Goal: Information Seeking & Learning: Understand process/instructions

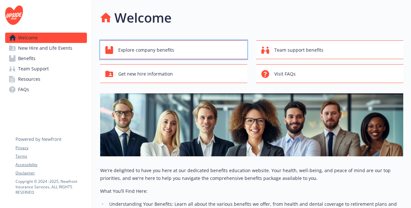
click at [148, 48] on span "Explore company benefits" at bounding box center [146, 50] width 56 height 12
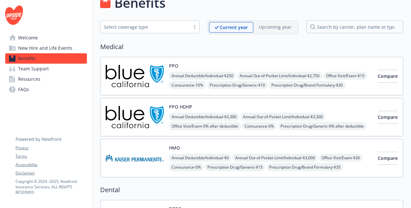
scroll to position [17, 0]
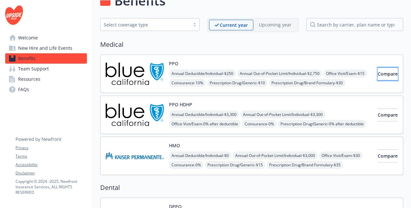
click at [379, 67] on button "Compare" at bounding box center [387, 73] width 20 height 13
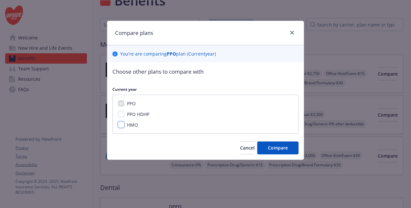
click at [119, 123] on input "HMO" at bounding box center [121, 124] width 6 height 6
checkbox input "true"
click at [280, 145] on span "Compare" at bounding box center [278, 148] width 20 height 6
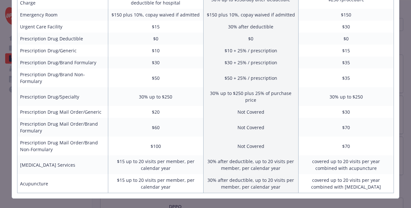
scroll to position [274, 0]
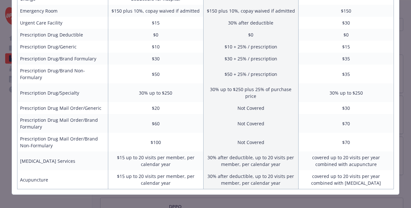
drag, startPoint x: 404, startPoint y: 150, endPoint x: 405, endPoint y: 143, distance: 7.8
click at [405, 143] on div "Benefits Info PPO Current year HMO Current year Employee Only (Semi-Monthly) $5…" at bounding box center [205, 104] width 411 height 208
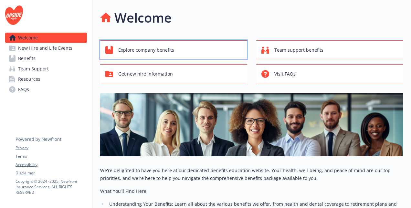
click at [170, 52] on span "Explore company benefits" at bounding box center [146, 50] width 56 height 12
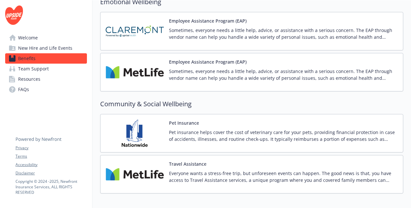
scroll to position [838, 0]
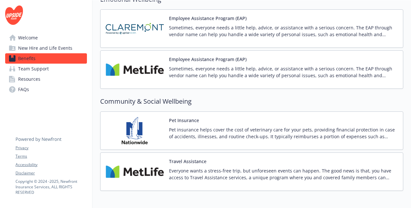
click at [172, 126] on p "Pet insurance helps cover the cost of veterinary care for your pets, providing …" at bounding box center [283, 133] width 229 height 14
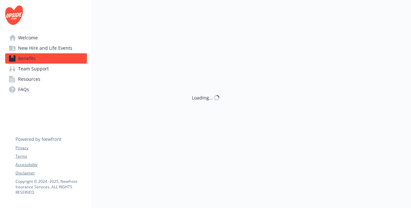
click at [172, 122] on div "Loading..." at bounding box center [251, 104] width 318 height 208
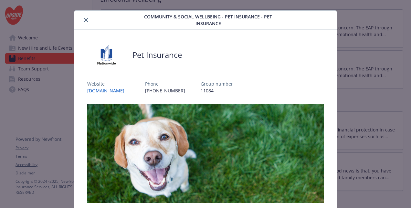
scroll to position [5, 0]
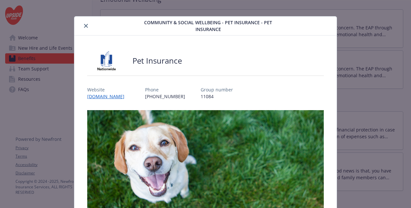
click at [84, 25] on icon "close" at bounding box center [86, 26] width 4 height 4
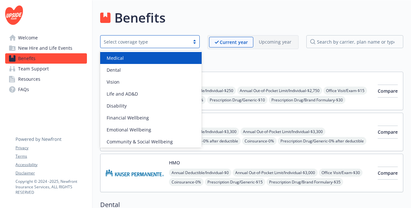
click at [195, 40] on div at bounding box center [195, 41] width 10 height 5
click at [196, 41] on div at bounding box center [195, 41] width 10 height 5
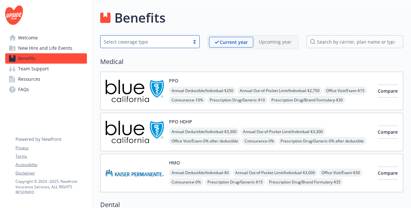
click at [44, 45] on span "New Hire and Life Events" at bounding box center [45, 48] width 54 height 10
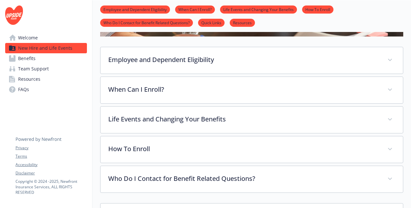
scroll to position [184, 0]
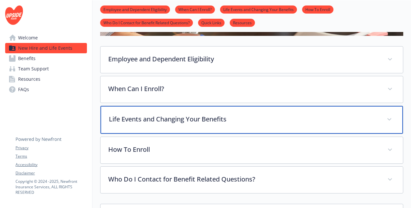
click at [186, 114] on p "Life Events and Changing Your Benefits" at bounding box center [244, 119] width 270 height 10
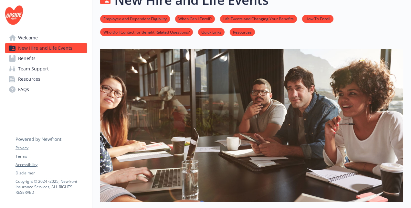
scroll to position [0, 0]
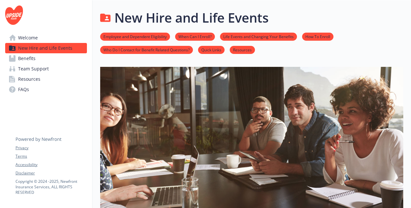
click at [20, 90] on span "FAQs" at bounding box center [23, 89] width 11 height 10
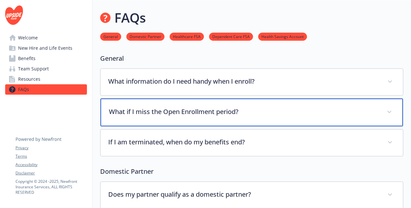
click at [197, 107] on p "What if I miss the Open Enrollment period?" at bounding box center [244, 112] width 270 height 10
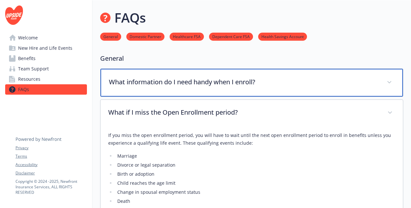
click at [234, 78] on p "What information do I need handy when I enroll?" at bounding box center [244, 82] width 270 height 10
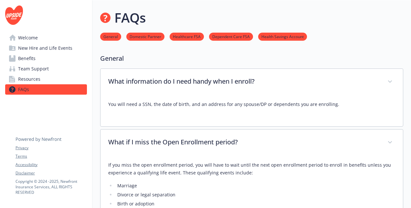
click at [28, 35] on span "Welcome" at bounding box center [28, 38] width 20 height 10
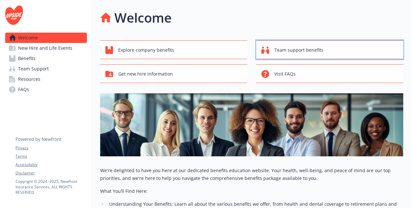
click at [287, 46] on span "Team support benefits" at bounding box center [298, 50] width 49 height 12
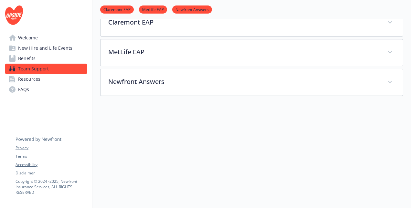
scroll to position [151, 0]
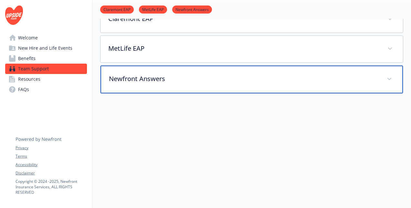
click at [149, 77] on p "Newfront Answers" at bounding box center [244, 79] width 270 height 10
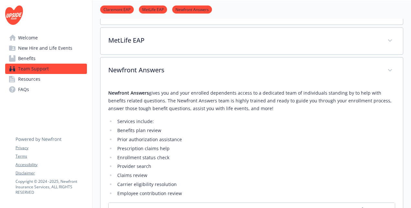
scroll to position [43, 0]
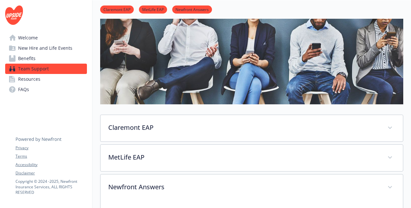
click at [30, 79] on span "Resources" at bounding box center [29, 79] width 22 height 10
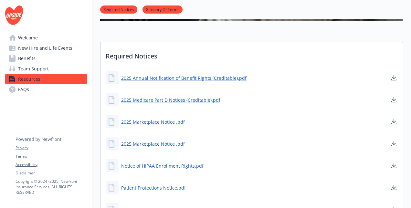
scroll to position [155, 0]
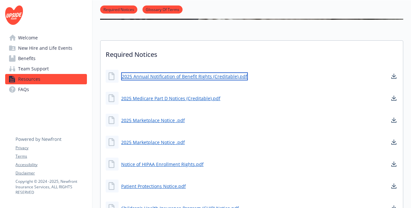
click at [163, 74] on link "2025 Annual Notification of Benefit Rights (Creditable).pdf" at bounding box center [184, 76] width 127 height 8
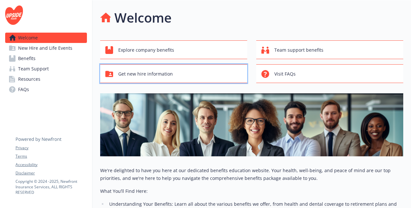
click at [136, 73] on span "Get new hire information" at bounding box center [145, 74] width 55 height 12
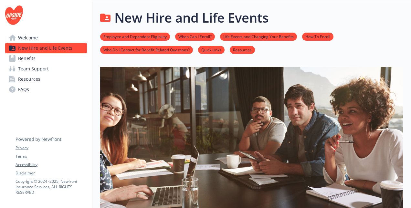
click at [188, 35] on link "When Can I Enroll?" at bounding box center [195, 36] width 40 height 6
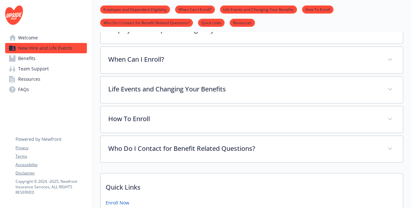
scroll to position [226, 5]
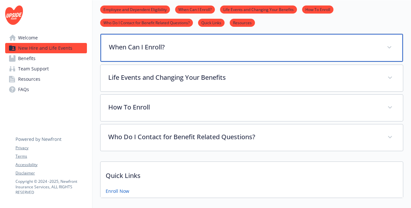
click at [127, 48] on p "When Can I Enroll?" at bounding box center [244, 47] width 270 height 10
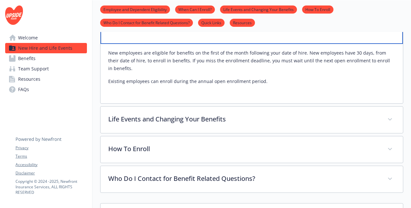
scroll to position [248, 5]
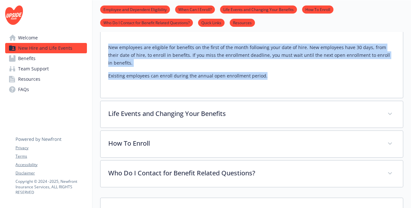
drag, startPoint x: 101, startPoint y: 47, endPoint x: 273, endPoint y: 68, distance: 173.4
click at [273, 68] on div "New employees are eligible for benefits on the first of the month following you…" at bounding box center [251, 67] width 302 height 59
copy div "New employees are eligible for benefits on the first of the month following you…"
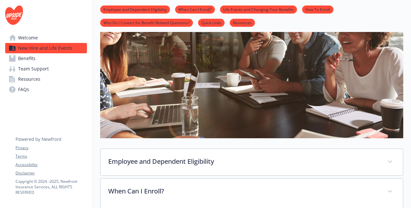
scroll to position [0, 5]
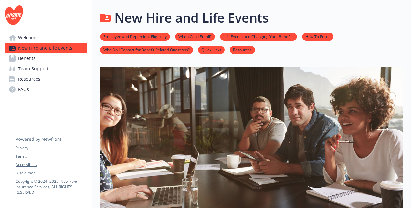
click at [314, 36] on link "How To Enroll" at bounding box center [317, 36] width 31 height 6
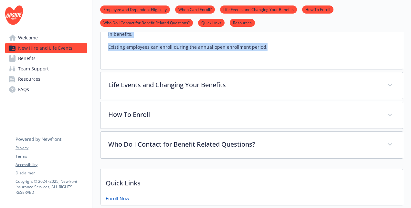
scroll to position [337, 5]
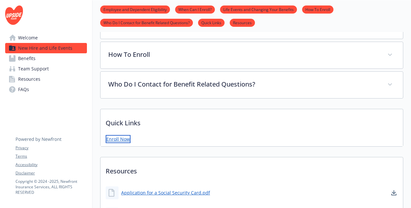
click at [114, 135] on link "Enroll Now" at bounding box center [118, 139] width 25 height 8
